Goal: Check status

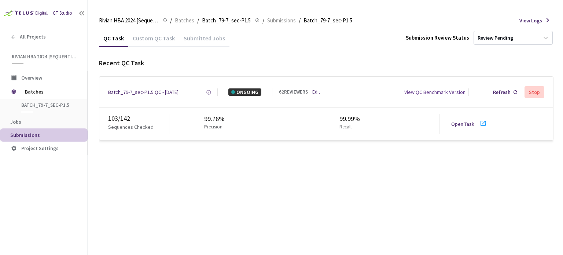
click at [465, 124] on link "Open Task" at bounding box center [463, 124] width 23 height 7
click at [146, 92] on div "Batch_79-7_sec-P1.5 QC - [DATE]" at bounding box center [143, 91] width 70 height 7
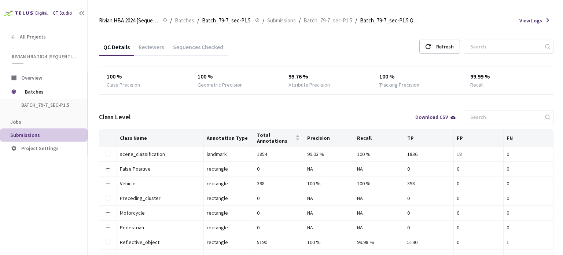
click at [143, 46] on div "Reviewers" at bounding box center [151, 49] width 34 height 12
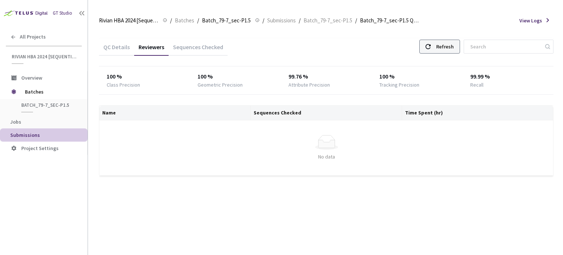
click at [448, 41] on div "Refresh" at bounding box center [446, 46] width 18 height 13
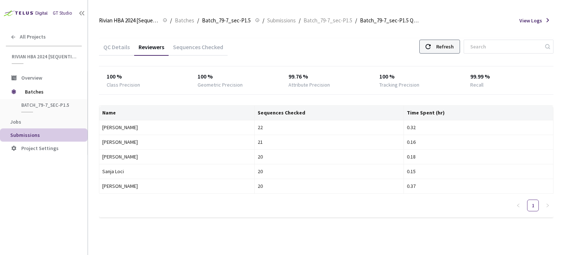
click at [454, 42] on div "Refresh" at bounding box center [446, 46] width 18 height 13
click at [450, 50] on div "Refresh" at bounding box center [446, 46] width 18 height 13
click at [442, 44] on div "Refresh" at bounding box center [440, 47] width 41 height 14
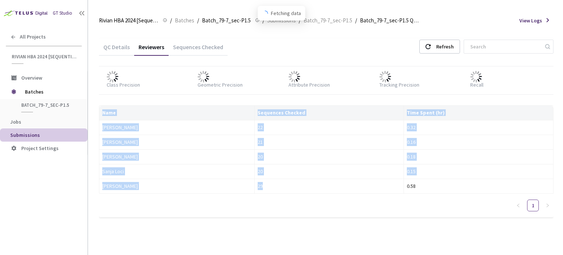
drag, startPoint x: 293, startPoint y: 193, endPoint x: 285, endPoint y: 208, distance: 17.4
click at [285, 208] on div "Name Sequences Checked Time Spent (hr) [PERSON_NAME] 22 0.32 [PERSON_NAME] 21 0…" at bounding box center [326, 161] width 455 height 112
click at [280, 229] on div "QC Details Reviewers Sequences Checked Refresh Class Precision Geometric Precis…" at bounding box center [326, 131] width 455 height 205
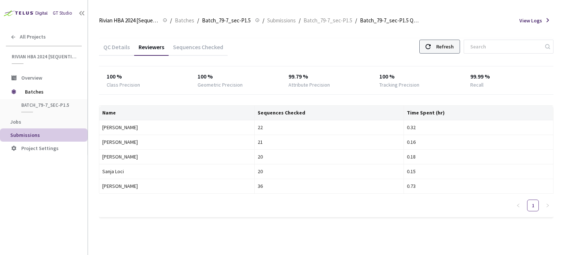
click at [443, 52] on div "Refresh" at bounding box center [446, 46] width 18 height 13
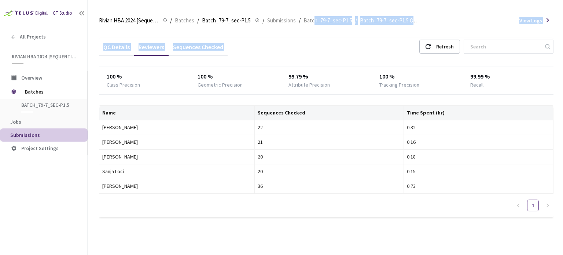
drag, startPoint x: 329, startPoint y: 37, endPoint x: 321, endPoint y: 1, distance: 37.0
click at [321, 1] on main "Rivian HBA 2024 [Sequential] Rivian HBA 2024 [Sequential] / Batches / Batch_79-…" at bounding box center [325, 127] width 475 height 255
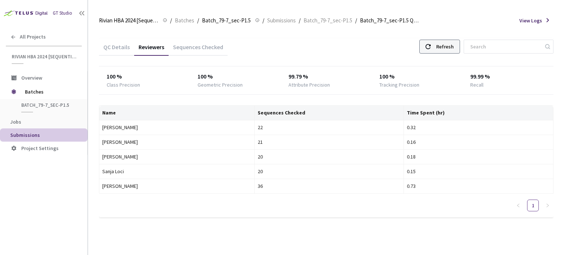
click at [454, 49] on div "Refresh" at bounding box center [446, 46] width 18 height 13
click at [423, 44] on div "QC Details Reviewers Sequences Checked Refresh" at bounding box center [326, 47] width 455 height 19
click at [454, 43] on div "Refresh" at bounding box center [446, 46] width 18 height 13
click at [442, 51] on div "Refresh" at bounding box center [440, 47] width 41 height 14
